Goal: Information Seeking & Learning: Learn about a topic

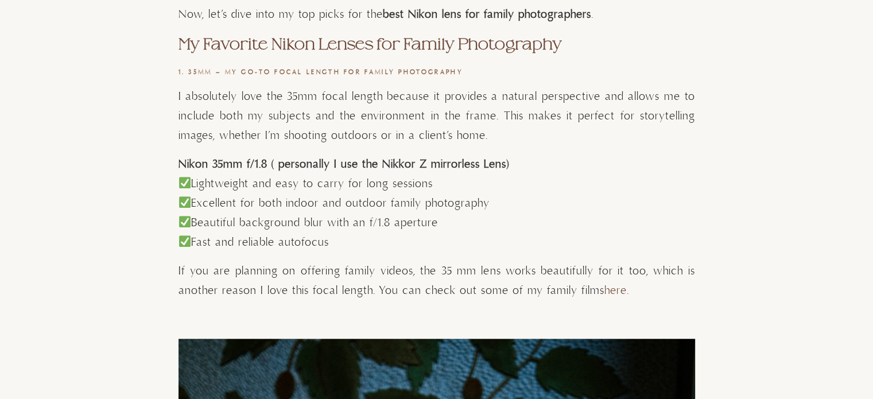
scroll to position [938, 0]
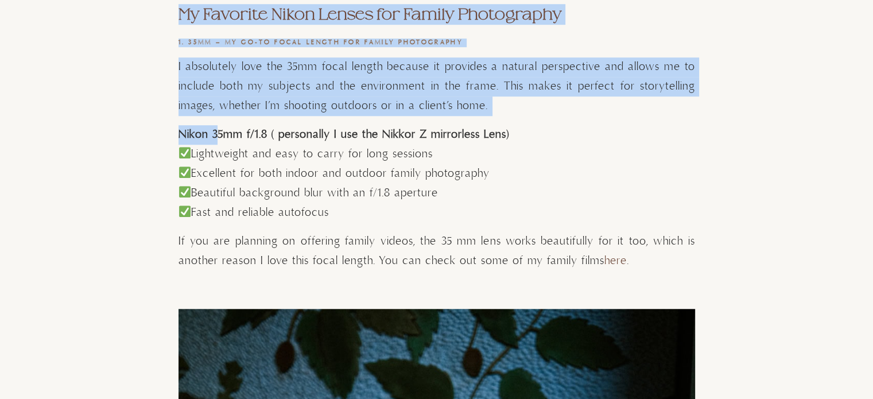
drag, startPoint x: 167, startPoint y: 138, endPoint x: 218, endPoint y: 133, distance: 50.9
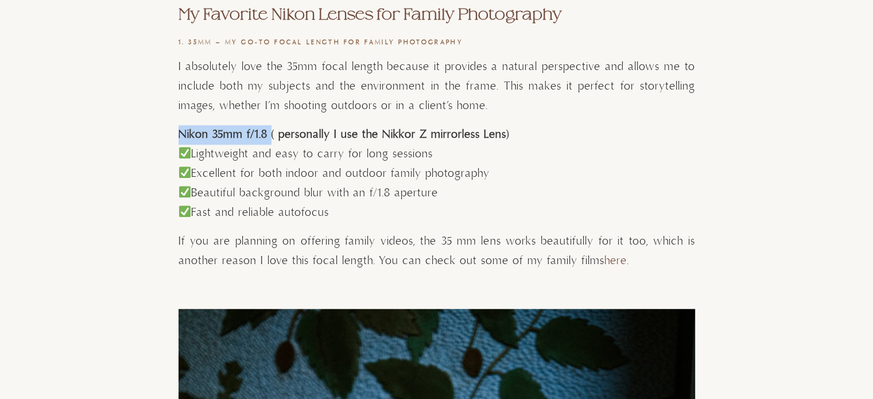
drag, startPoint x: 268, startPoint y: 135, endPoint x: 180, endPoint y: 134, distance: 87.9
click at [180, 134] on strong "Nikon 35mm f/1.8 ( personally I use the Nikkor Z mirrorless Lens)" at bounding box center [344, 134] width 331 height 14
copy strong "Nikon 35mm f/1.8"
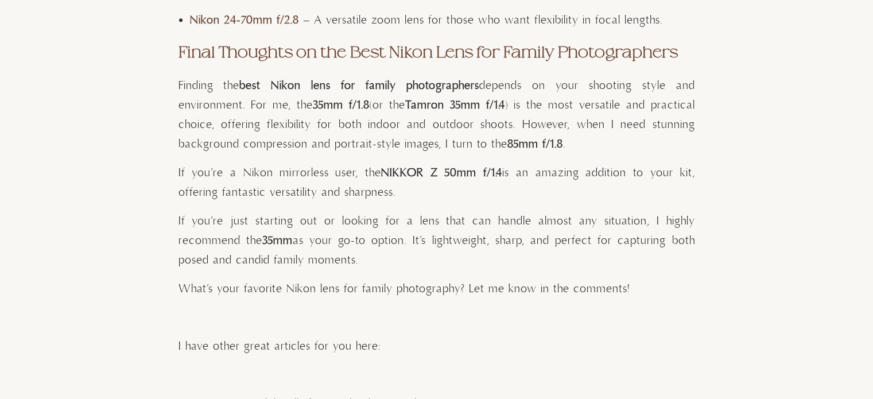
scroll to position [5627, 0]
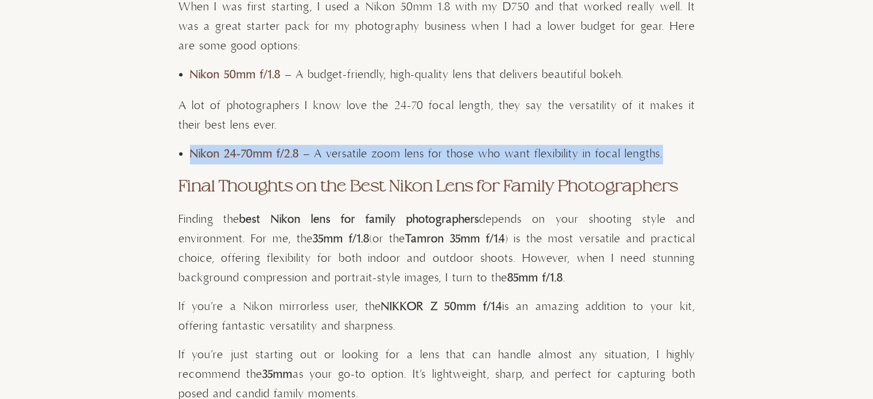
drag, startPoint x: 181, startPoint y: 170, endPoint x: 186, endPoint y: 158, distance: 12.4
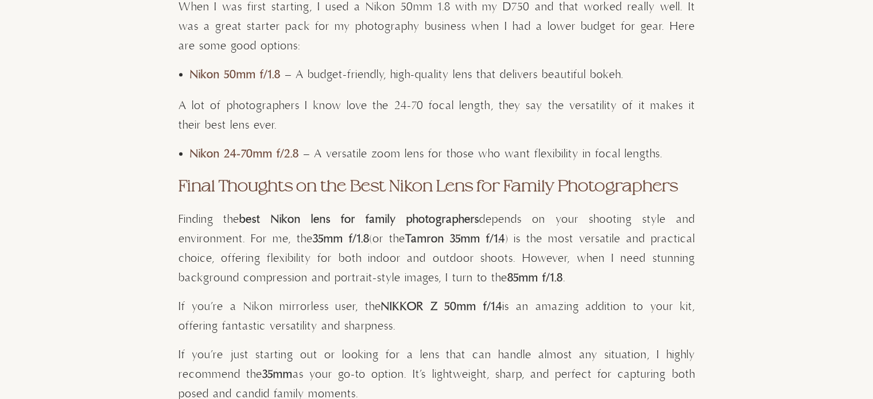
drag, startPoint x: 185, startPoint y: 159, endPoint x: 295, endPoint y: 160, distance: 109.1
copy strong "Nikon 24-70mm f/2.8"
click at [232, 149] on strong "Nikon 24-70mm f/2.8" at bounding box center [244, 154] width 109 height 14
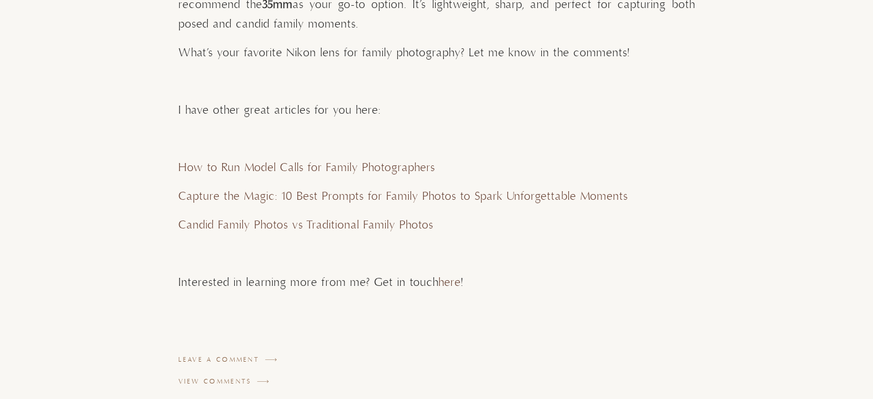
scroll to position [6163, 0]
